Goal: Book appointment/travel/reservation

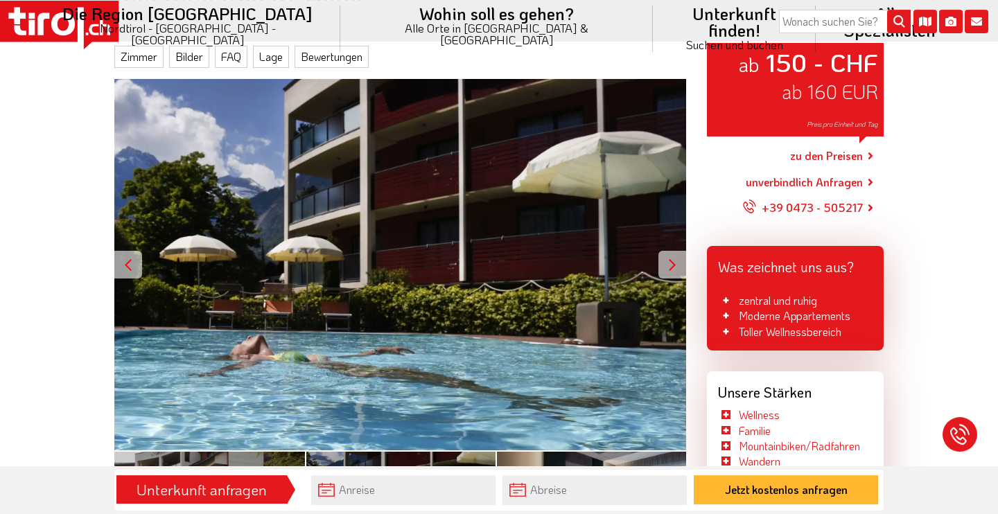
scroll to position [225, 0]
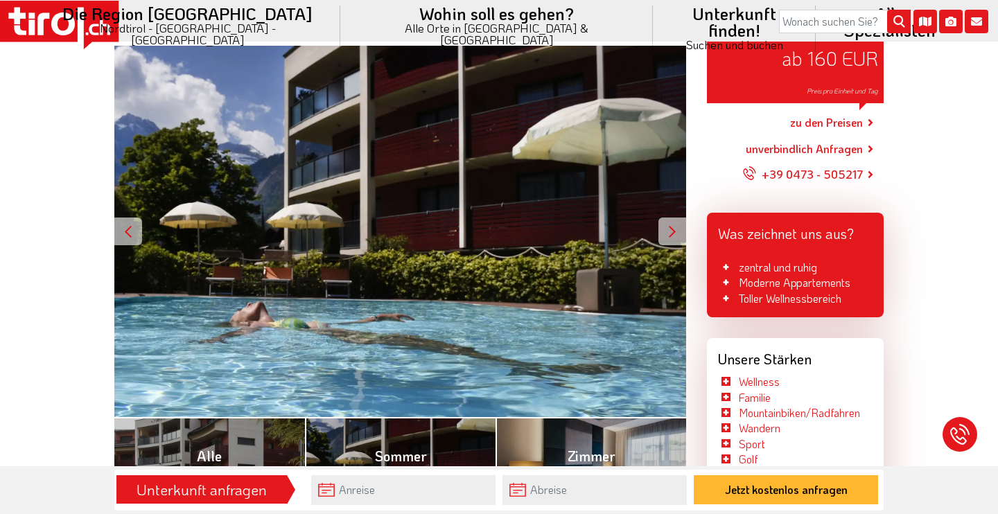
click at [664, 234] on div at bounding box center [672, 232] width 28 height 28
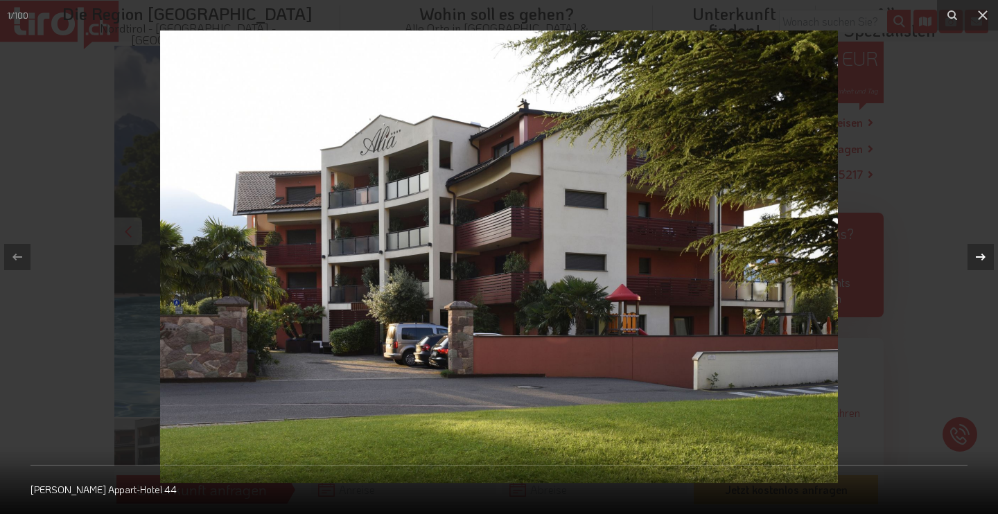
click at [978, 254] on icon at bounding box center [980, 257] width 17 height 17
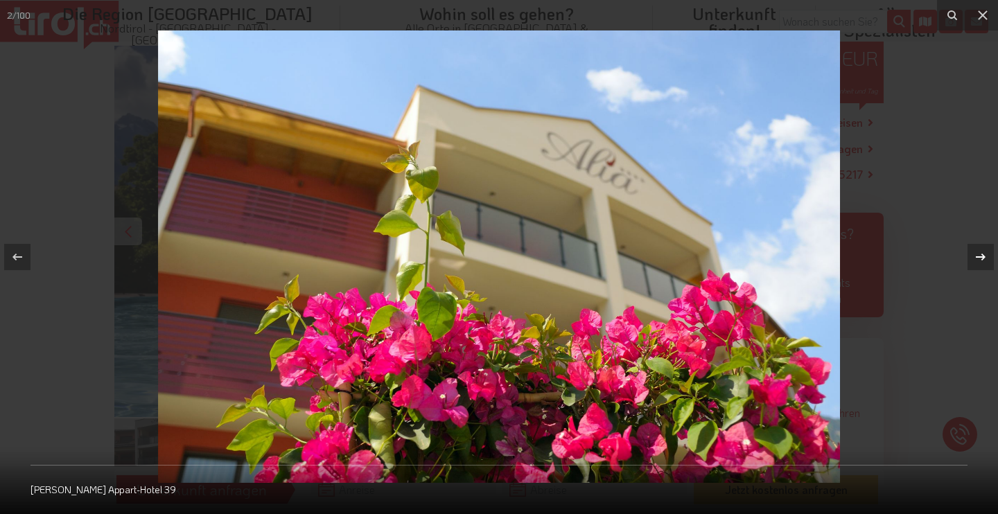
click at [978, 254] on icon at bounding box center [980, 257] width 17 height 17
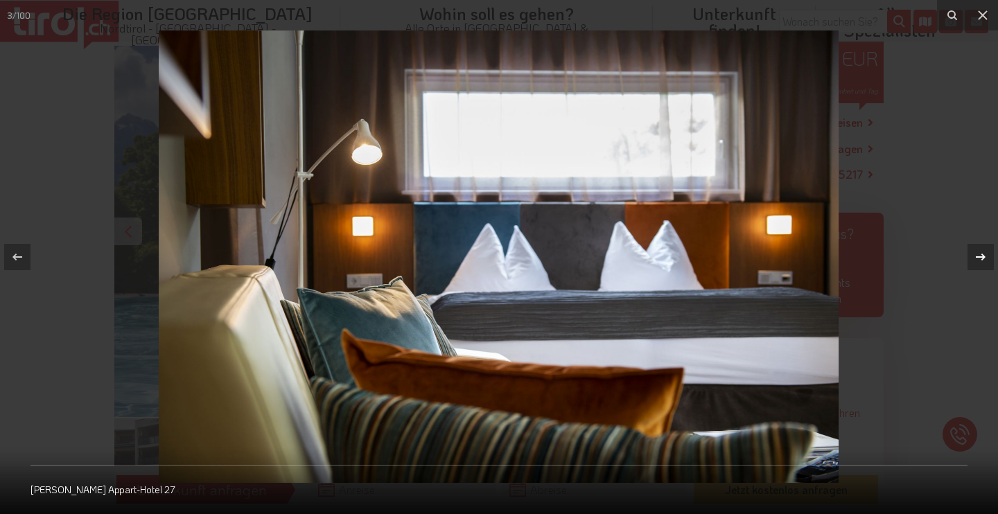
click at [978, 254] on icon at bounding box center [980, 257] width 17 height 17
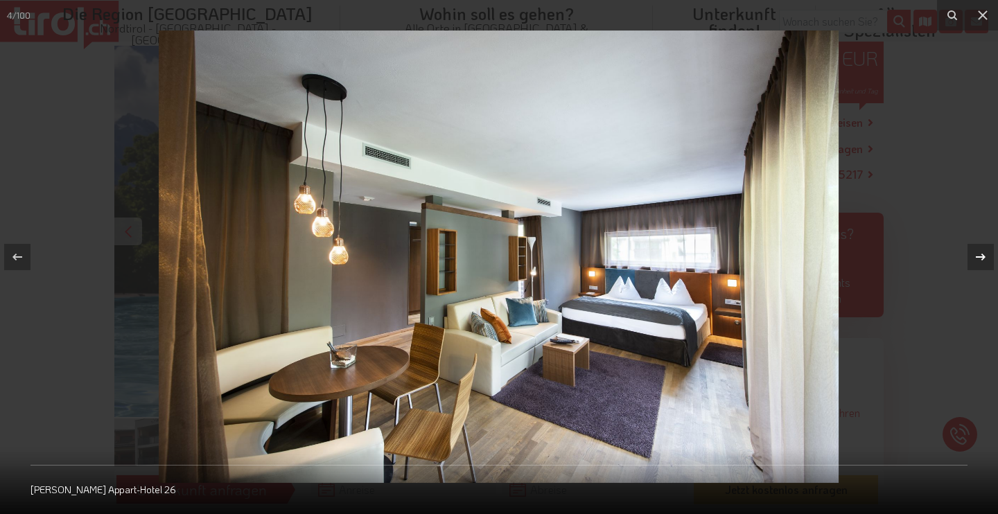
click at [978, 254] on icon at bounding box center [980, 257] width 17 height 17
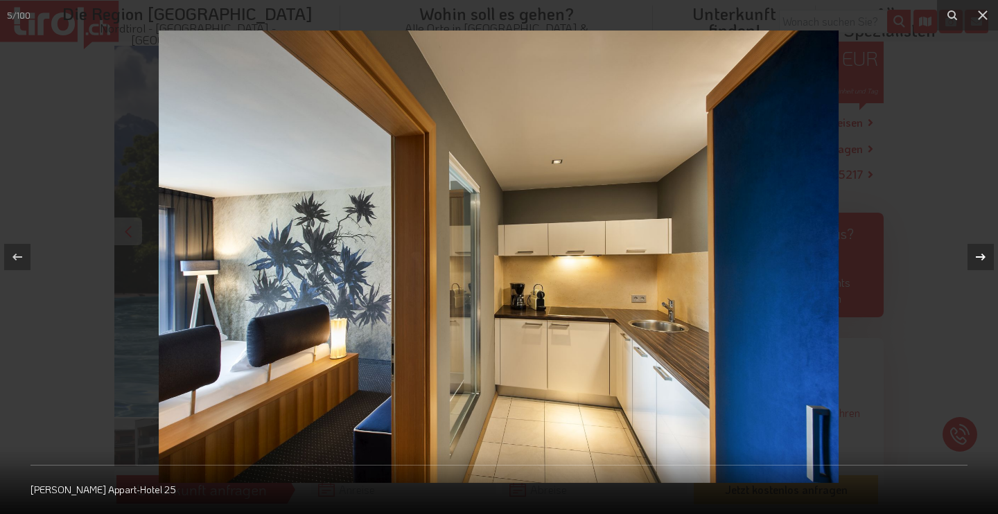
click at [978, 254] on icon at bounding box center [980, 257] width 17 height 17
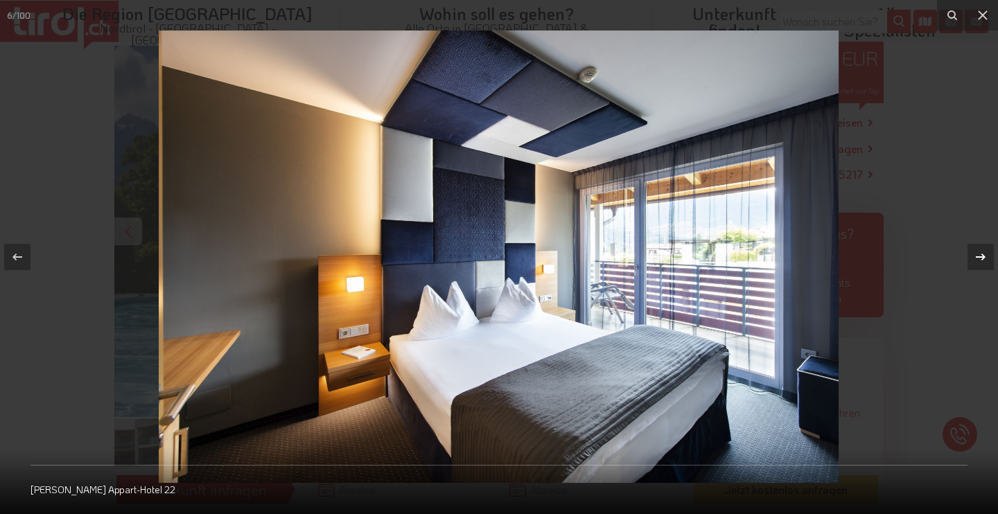
click at [978, 254] on icon at bounding box center [980, 257] width 17 height 17
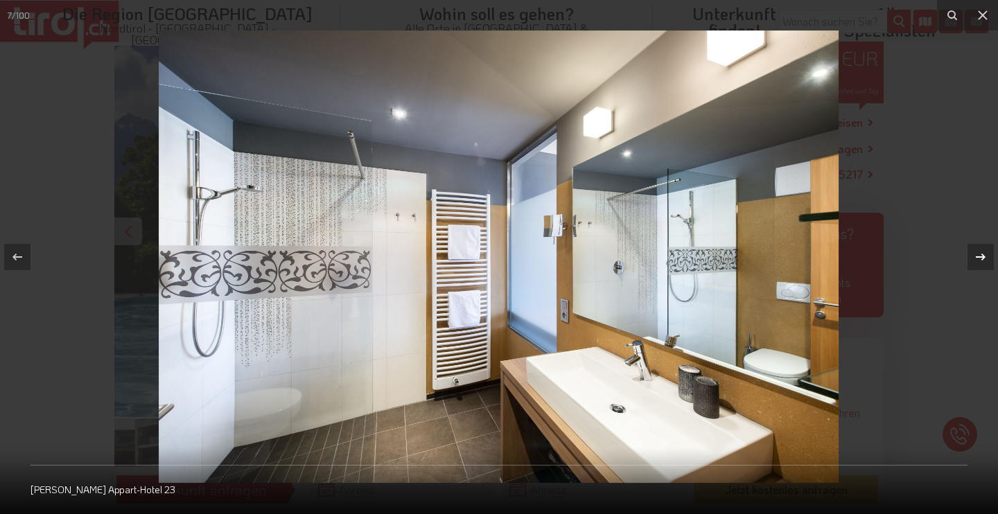
click at [978, 254] on icon at bounding box center [980, 257] width 17 height 17
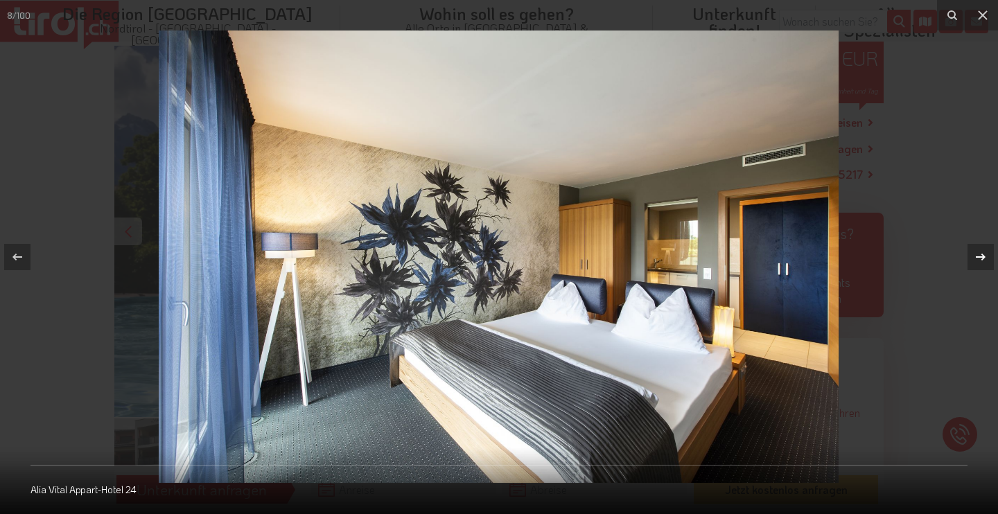
click at [978, 254] on icon at bounding box center [980, 257] width 17 height 17
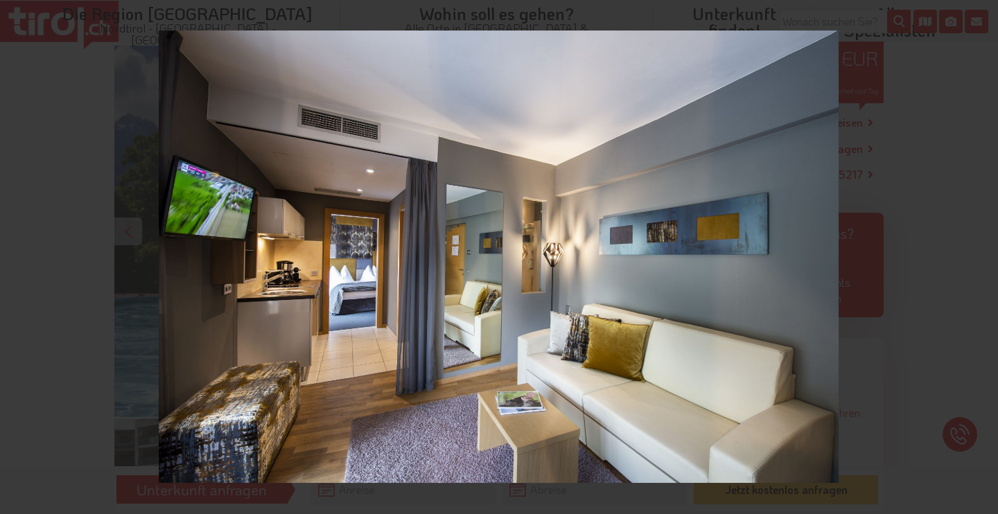
click at [978, 254] on div "9 / 100 Alia Vital Appart-Hotel 29" at bounding box center [499, 257] width 998 height 514
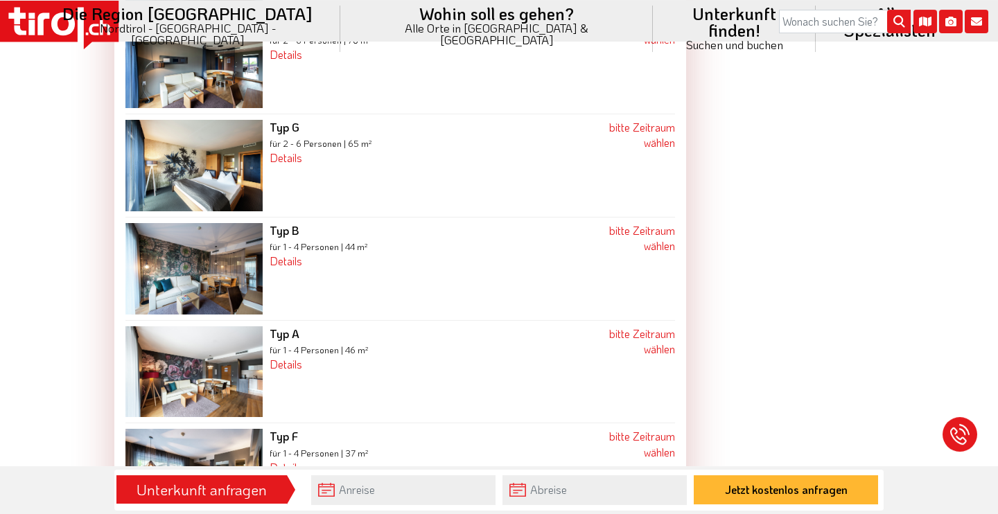
scroll to position [1796, 0]
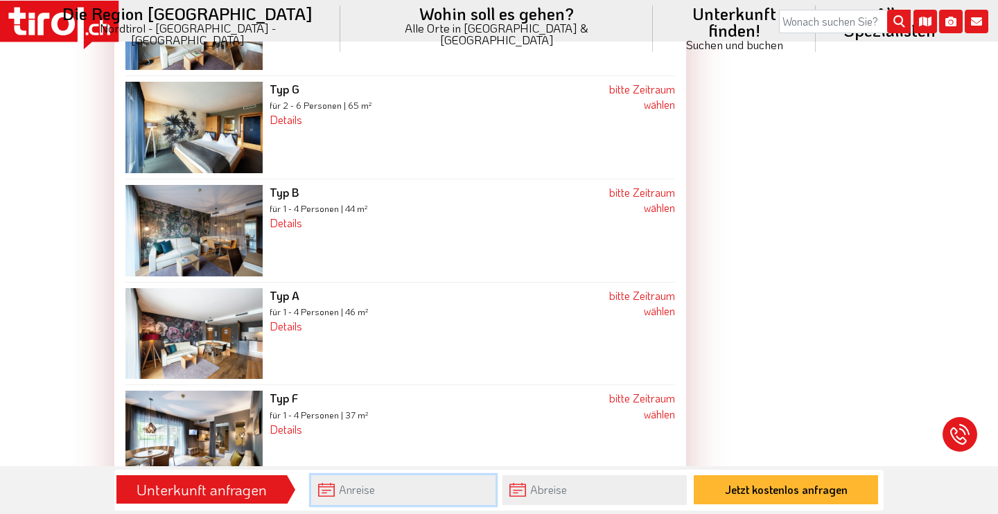
click at [366, 488] on input "text" at bounding box center [403, 490] width 184 height 30
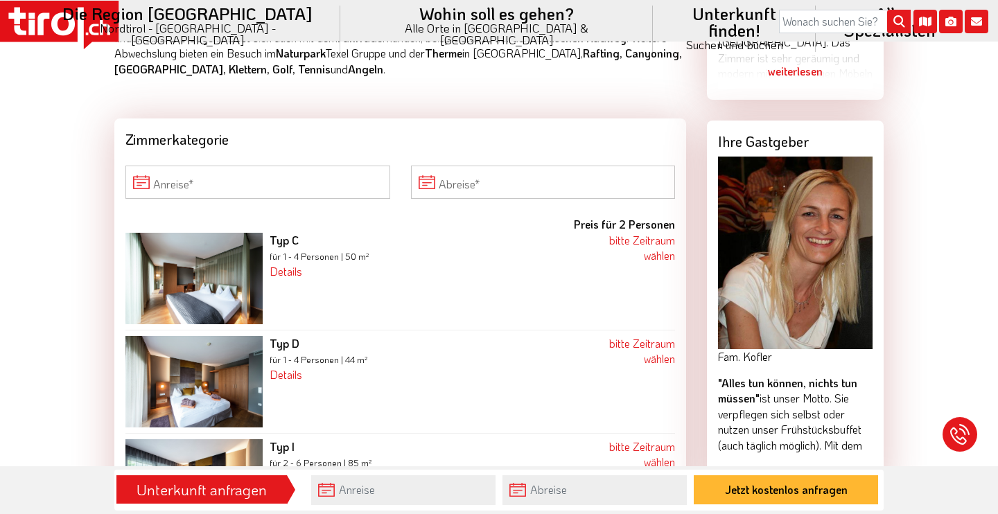
scroll to position [1197, 0]
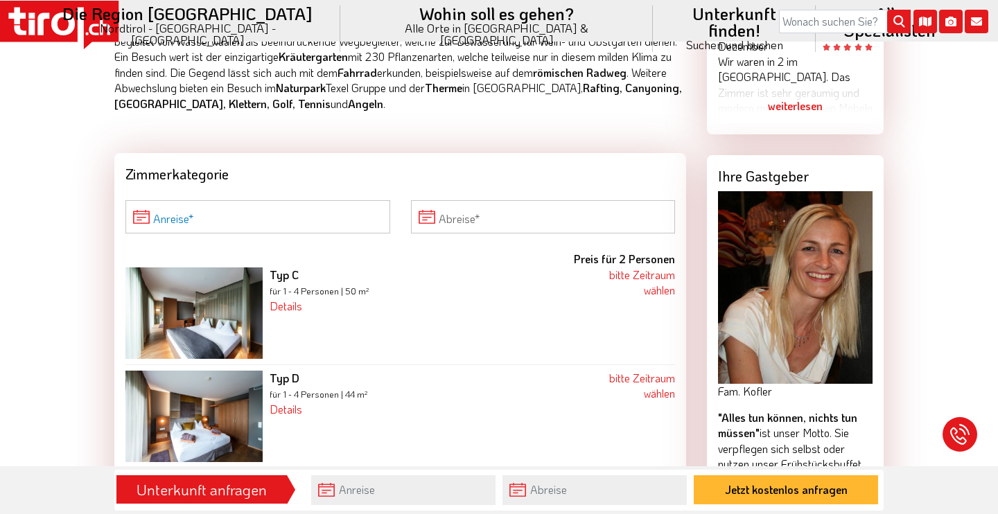
click at [263, 213] on input "Anreise" at bounding box center [257, 216] width 265 height 33
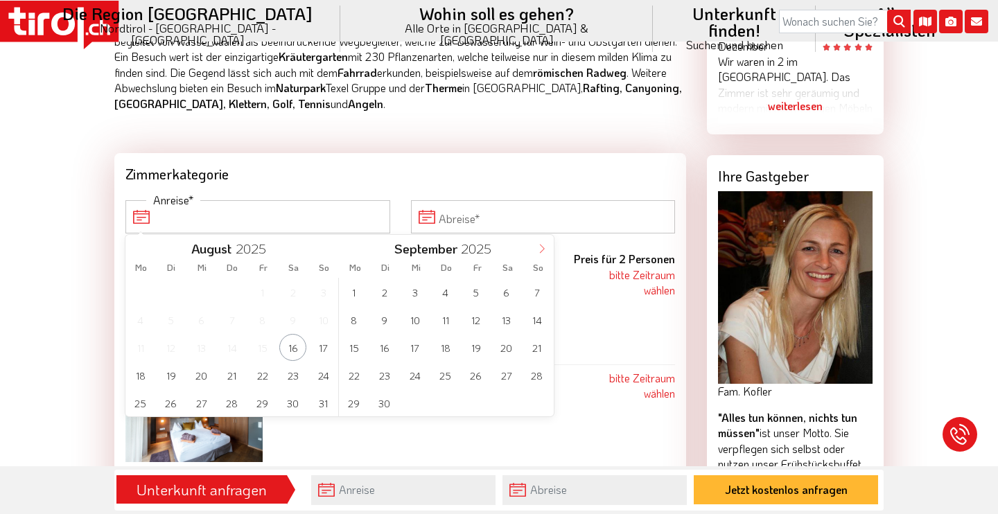
click at [537, 250] on icon at bounding box center [542, 249] width 10 height 10
click at [509, 290] on span "4" at bounding box center [506, 292] width 27 height 27
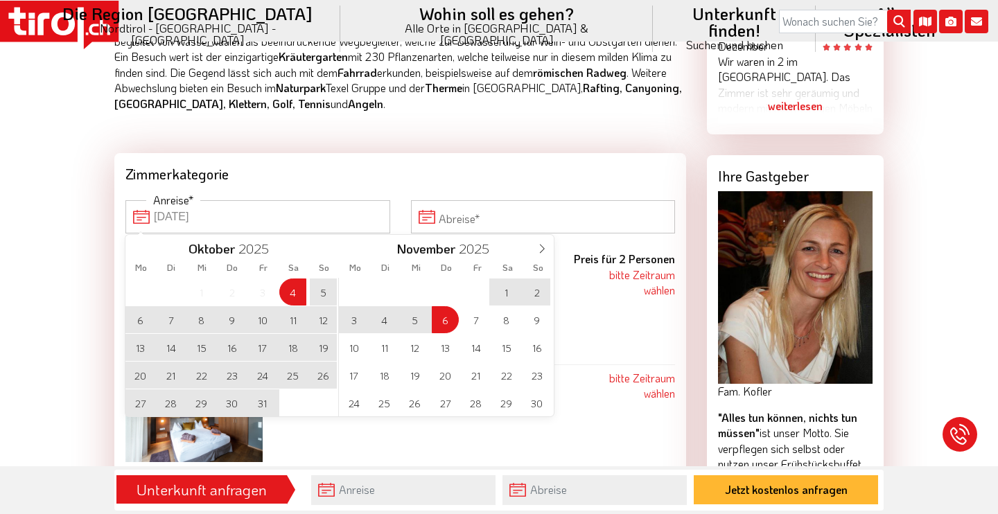
click at [448, 319] on span "6" at bounding box center [445, 319] width 27 height 27
type input "[DATE]"
